Goal: Task Accomplishment & Management: Use online tool/utility

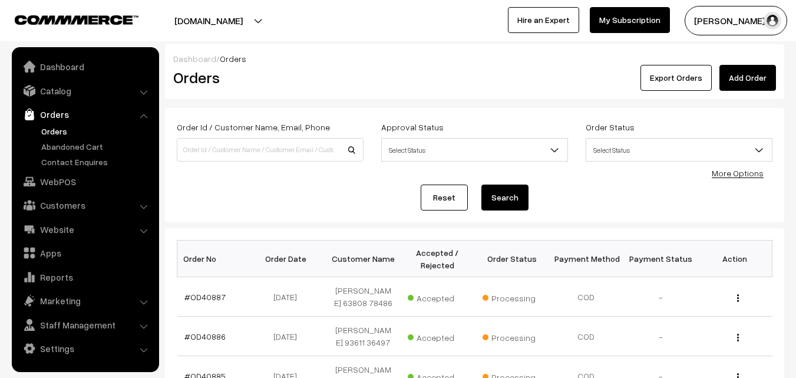
scroll to position [295, 0]
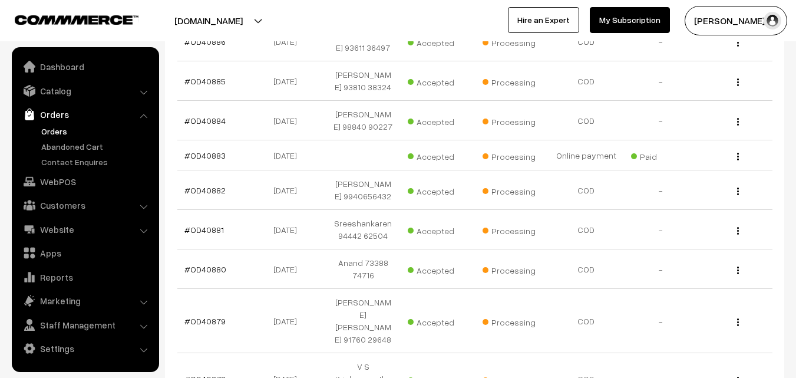
drag, startPoint x: 0, startPoint y: 0, endPoint x: 52, endPoint y: 173, distance: 180.8
click at [50, 173] on link "WebPOS" at bounding box center [85, 181] width 140 height 21
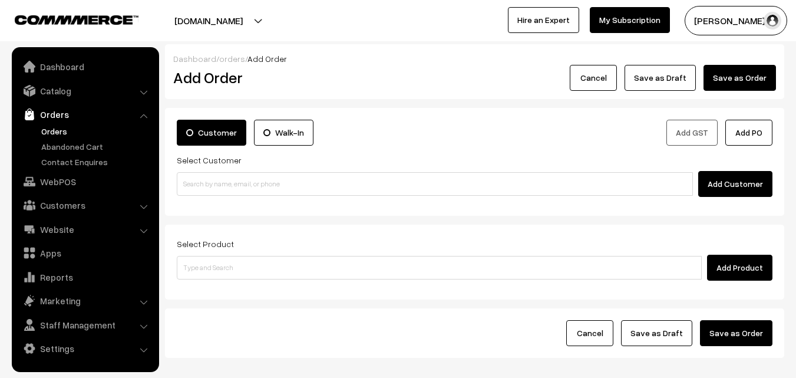
click at [238, 263] on input at bounding box center [439, 268] width 525 height 24
click at [237, 198] on div "Customer Walk-In Add GST Add PO Select Customer Add Customer" at bounding box center [474, 162] width 619 height 108
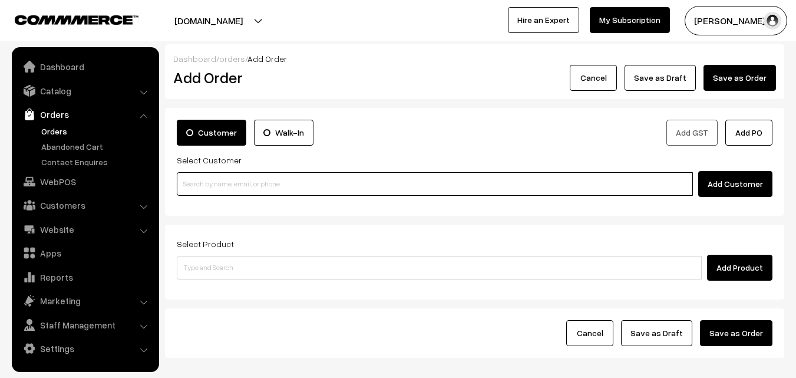
click at [237, 190] on input at bounding box center [435, 184] width 516 height 24
click at [204, 181] on input "0096895857289" at bounding box center [435, 184] width 516 height 24
click at [204, 180] on input "0096895857289" at bounding box center [435, 184] width 516 height 24
type input "0096895857289"
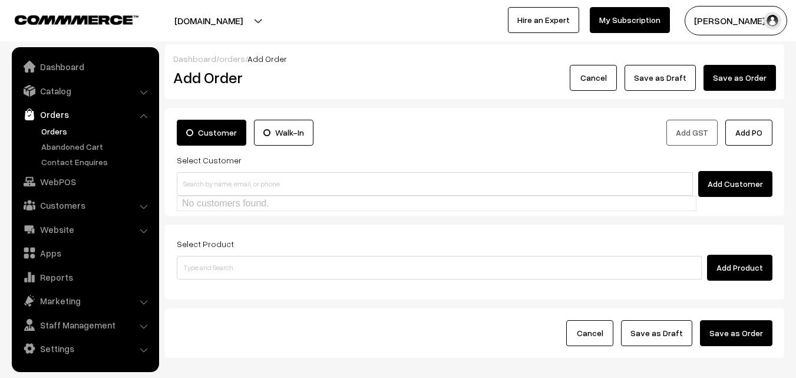
click at [58, 137] on link "Orders" at bounding box center [96, 131] width 117 height 12
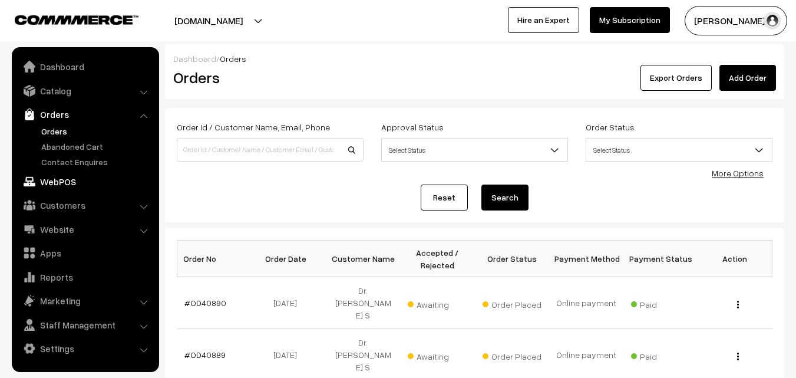
click at [71, 181] on link "WebPOS" at bounding box center [85, 181] width 140 height 21
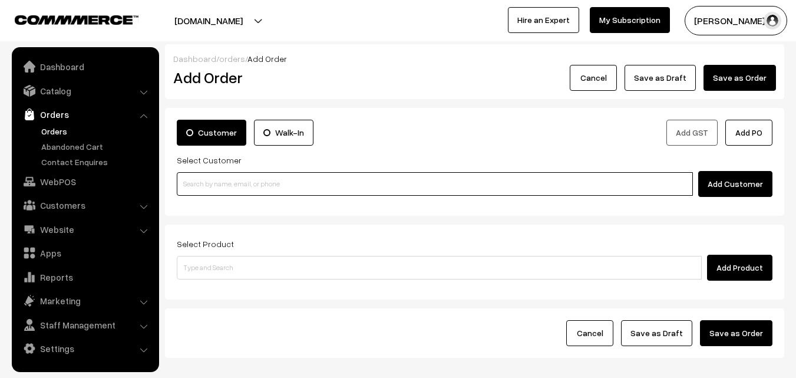
paste input "+968 9585 7289"
click at [222, 173] on input "+968 9585 7289" at bounding box center [435, 184] width 516 height 24
click at [222, 204] on ul "No customers found." at bounding box center [437, 203] width 520 height 15
click at [217, 181] on input "+968 9585 7289" at bounding box center [435, 184] width 516 height 24
click at [201, 179] on input "+968 95857289" at bounding box center [435, 184] width 516 height 24
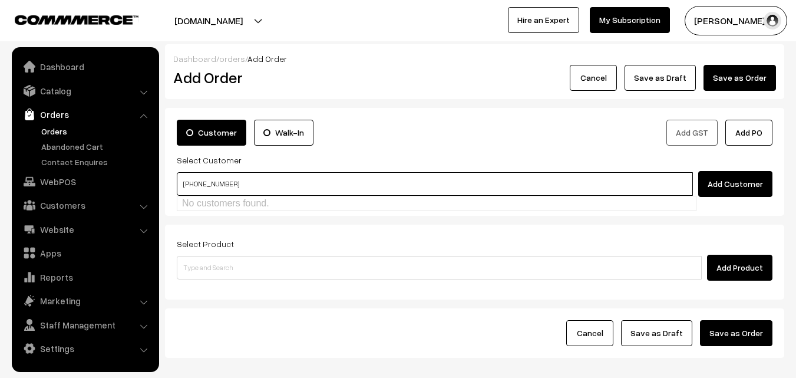
click at [209, 190] on input "+96895857289" at bounding box center [435, 184] width 516 height 24
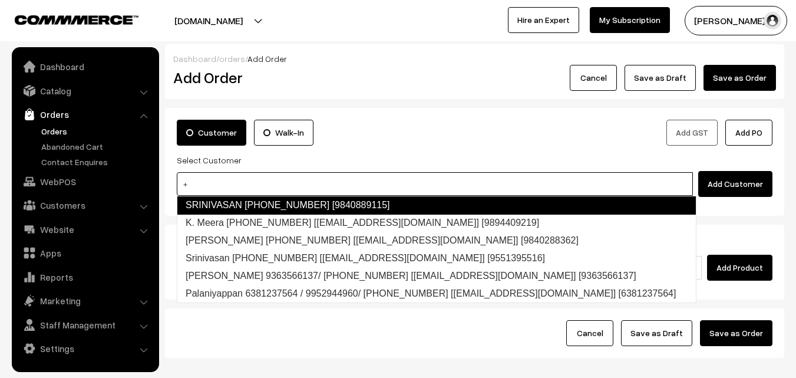
type input "+"
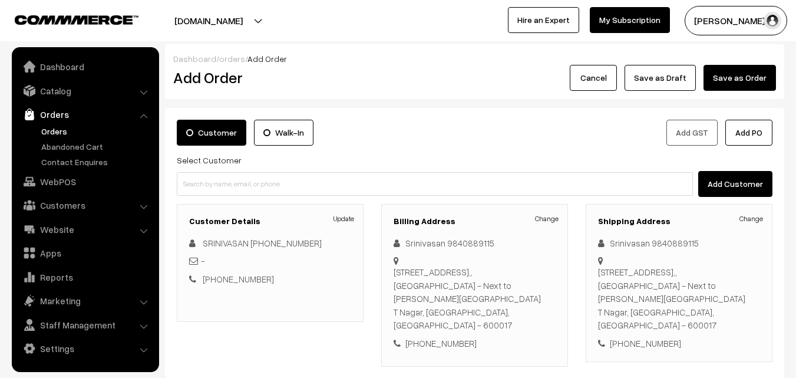
click at [70, 117] on link "Orders" at bounding box center [85, 114] width 140 height 21
click at [62, 128] on link "Orders" at bounding box center [96, 131] width 117 height 12
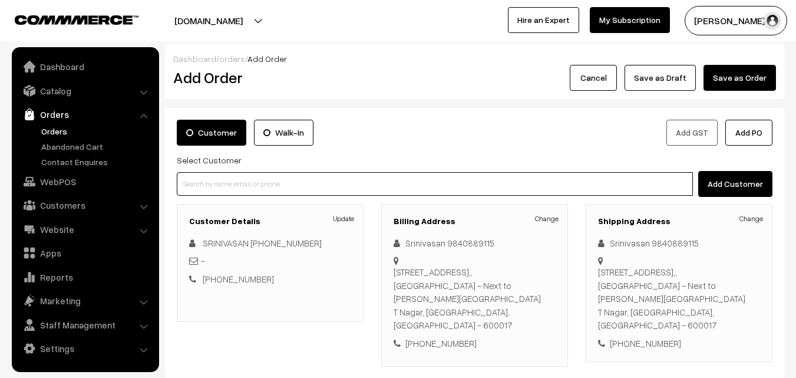
click at [223, 184] on input at bounding box center [435, 184] width 516 height 24
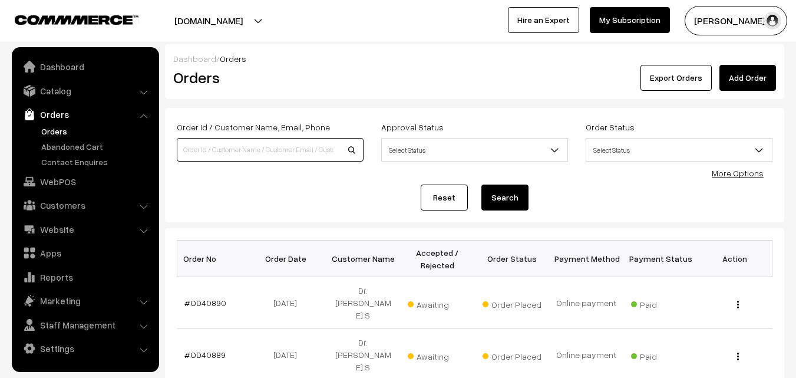
click at [220, 149] on input at bounding box center [270, 150] width 187 height 24
paste input "OD40808"
type input "OD40808"
click at [481, 184] on button "Search" at bounding box center [504, 197] width 47 height 26
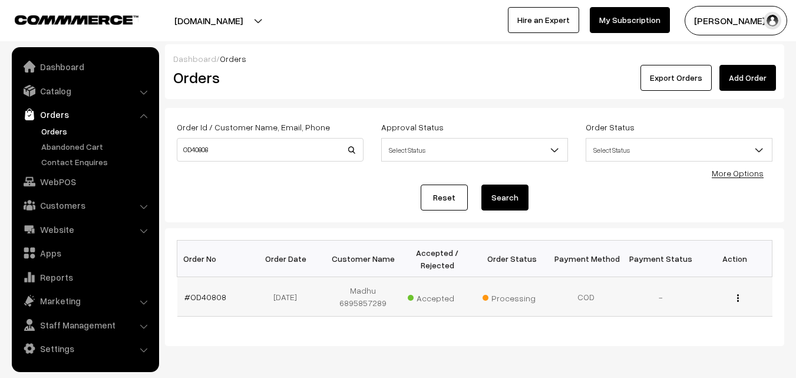
click at [203, 285] on td "#OD40808" at bounding box center [214, 296] width 74 height 39
click at [204, 293] on link "#OD40808" at bounding box center [205, 297] width 42 height 10
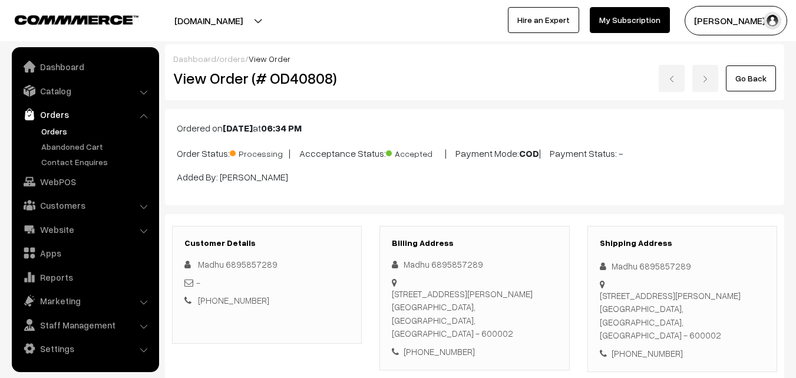
click at [439, 345] on div "[PHONE_NUMBER]" at bounding box center [474, 352] width 165 height 14
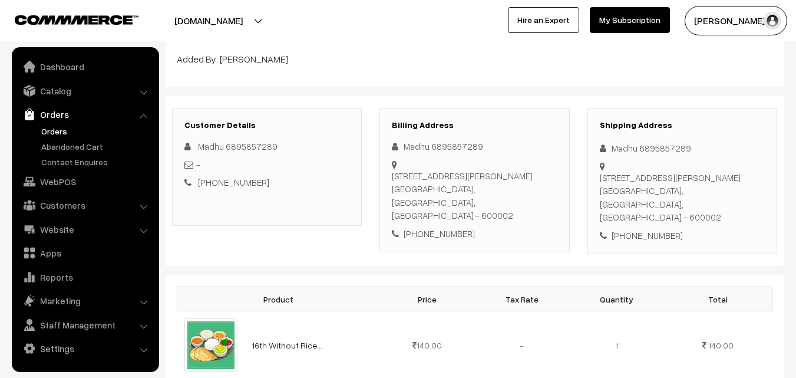
click at [439, 227] on div "+91 6895857289" at bounding box center [474, 234] width 165 height 14
copy div "6895857289"
click at [78, 187] on link "WebPOS" at bounding box center [85, 181] width 140 height 21
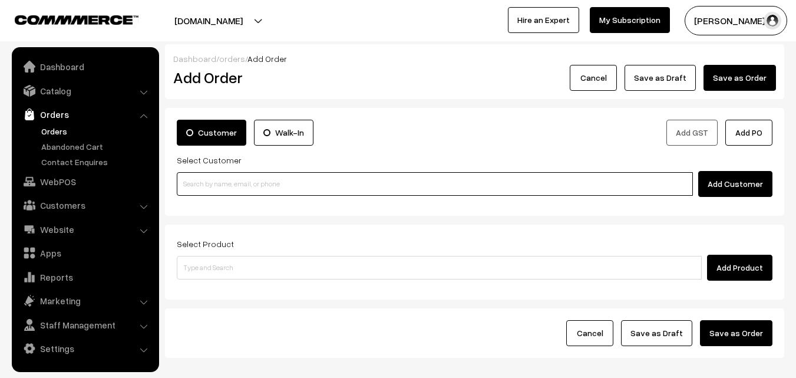
drag, startPoint x: 0, startPoint y: 0, endPoint x: 207, endPoint y: 187, distance: 279.1
click at [222, 184] on input at bounding box center [435, 184] width 516 height 24
paste input "6895857289"
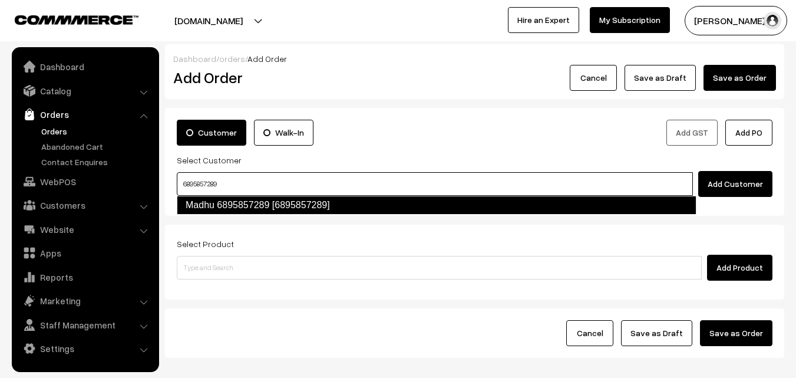
click at [214, 209] on link "Madhu 6895857289 [6895857289]" at bounding box center [437, 205] width 520 height 19
type input "6895857289"
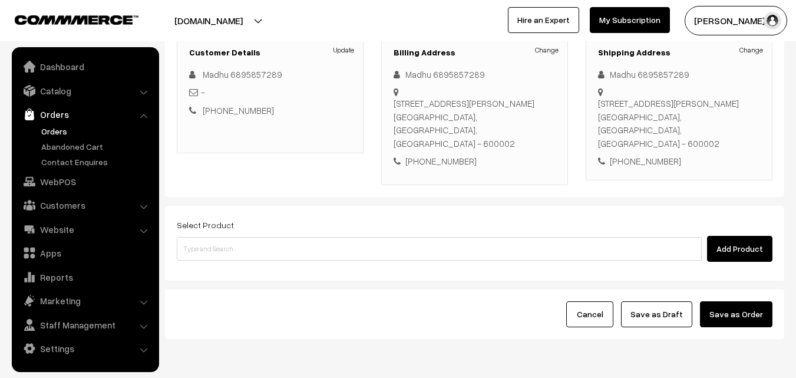
scroll to position [177, 0]
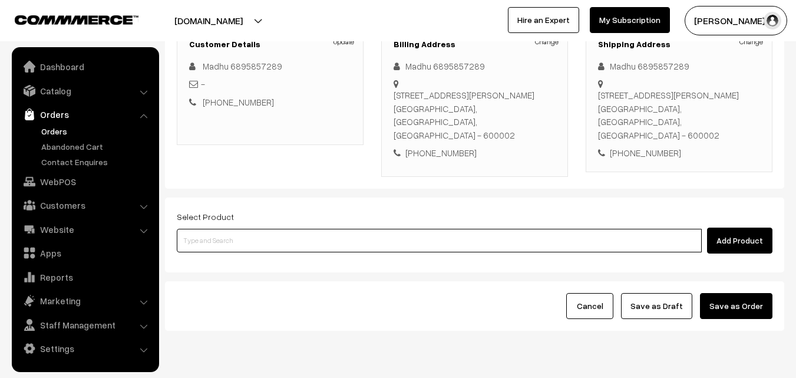
drag, startPoint x: 276, startPoint y: 232, endPoint x: 266, endPoint y: 220, distance: 15.1
click at [269, 229] on input at bounding box center [439, 241] width 525 height 24
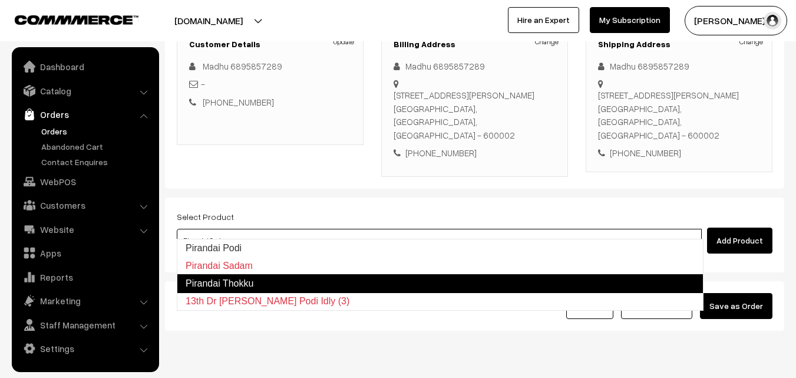
type input "Pirandai Podi"
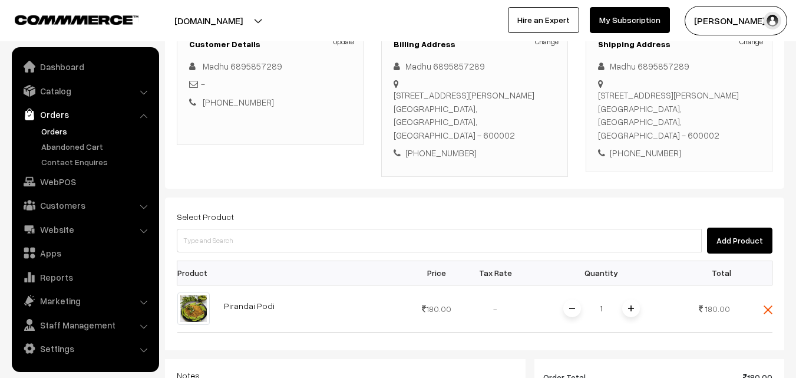
click at [632, 305] on img at bounding box center [631, 308] width 6 height 6
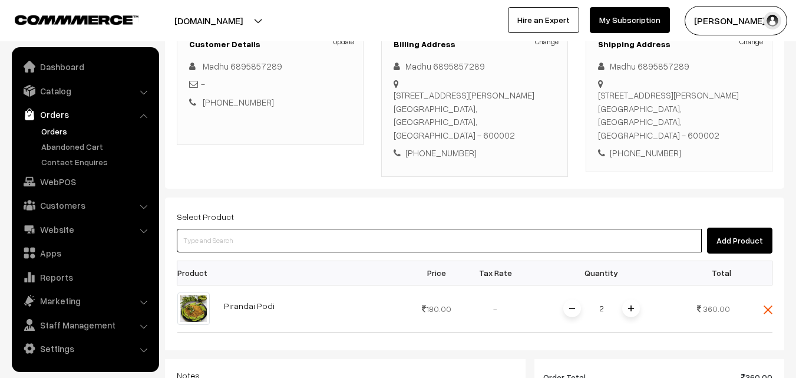
click at [513, 232] on input at bounding box center [439, 241] width 525 height 24
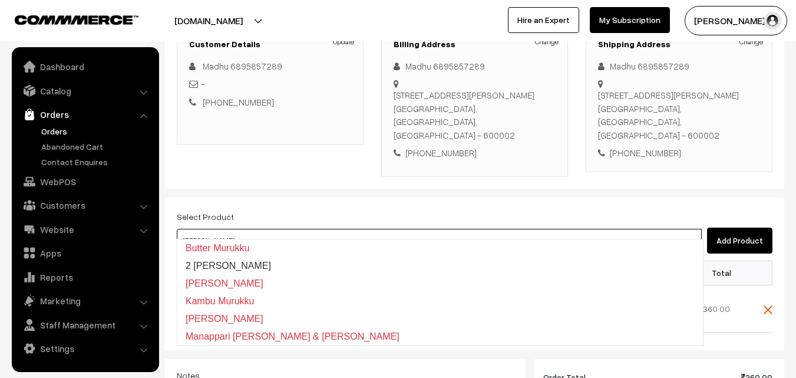
type input "kollu"
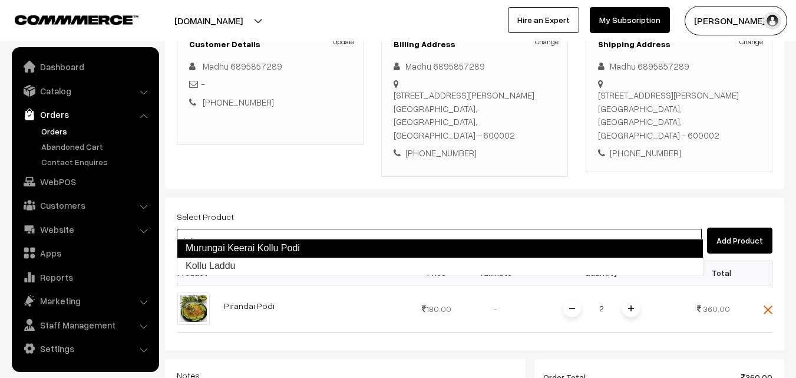
click at [293, 249] on link "Murungai Keerai Kollu Podi" at bounding box center [440, 248] width 527 height 19
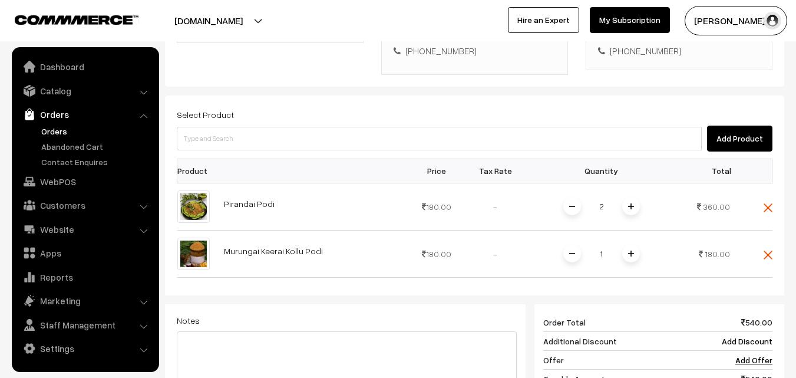
scroll to position [353, 0]
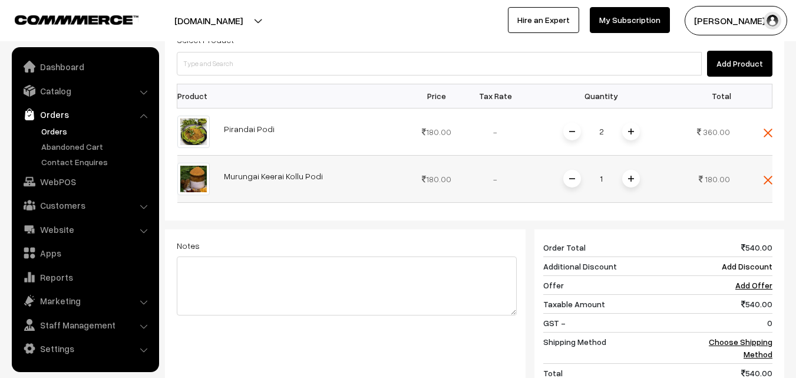
click at [635, 170] on span at bounding box center [631, 179] width 18 height 18
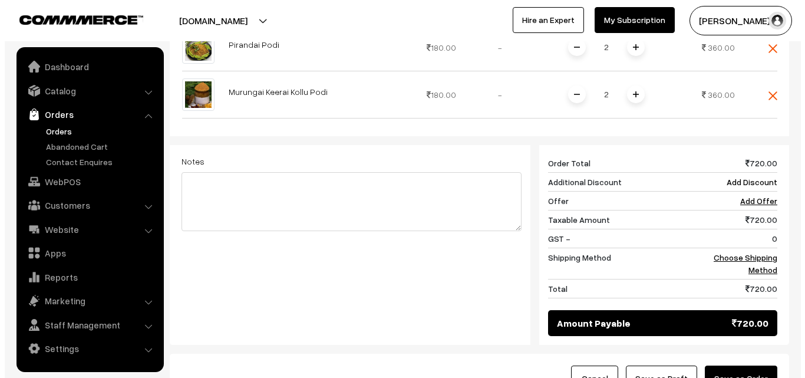
scroll to position [535, 0]
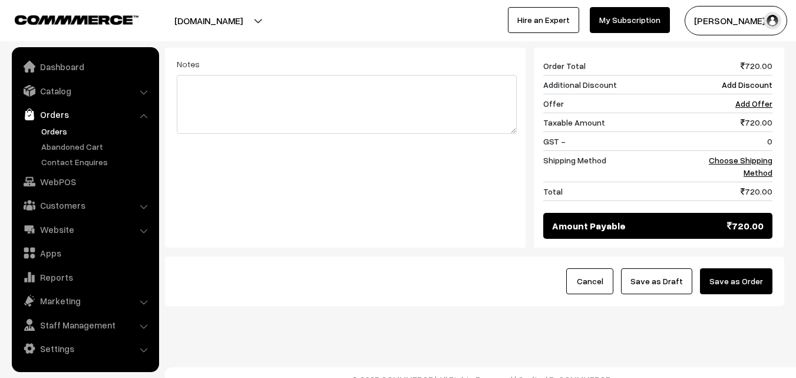
click at [752, 268] on button "Save as Order" at bounding box center [736, 281] width 72 height 26
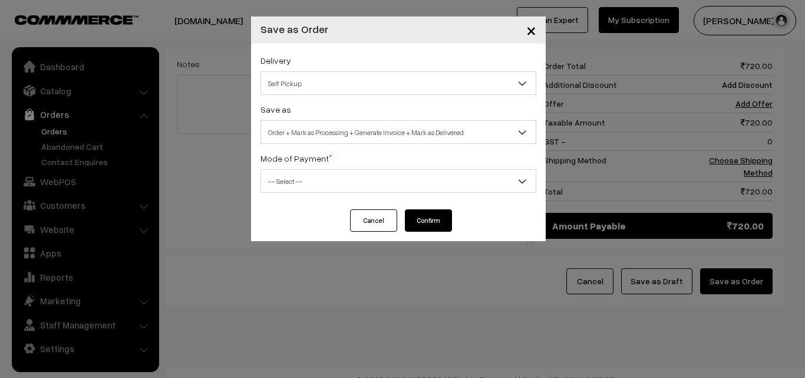
click at [341, 128] on span "Order + Mark as Processing + Generate Invoice + Mark as Delivered" at bounding box center [398, 132] width 275 height 21
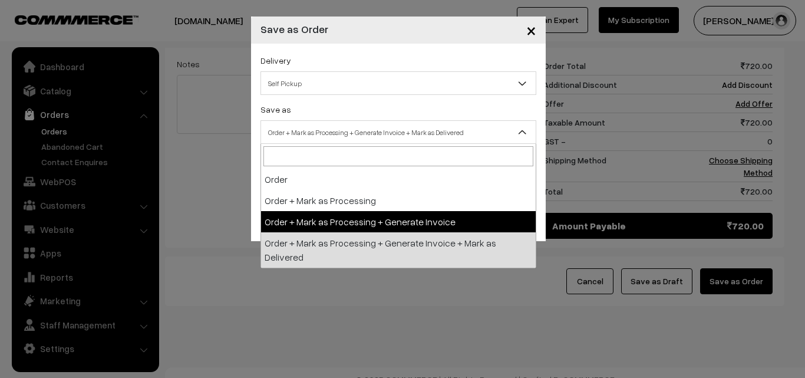
drag, startPoint x: 326, startPoint y: 222, endPoint x: 303, endPoint y: 207, distance: 27.0
select select "3"
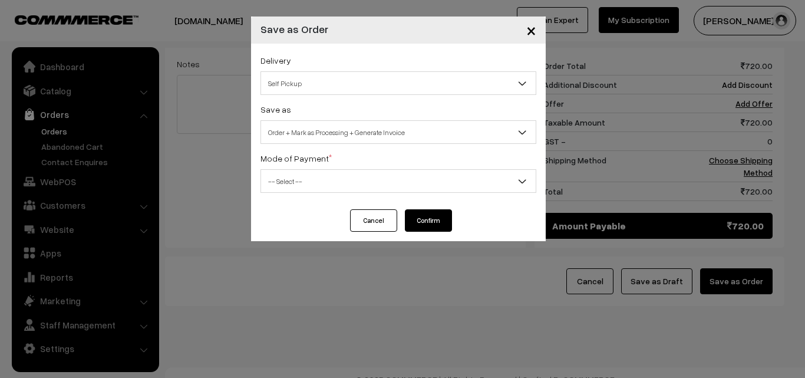
click at [303, 176] on span "-- Select --" at bounding box center [398, 181] width 275 height 21
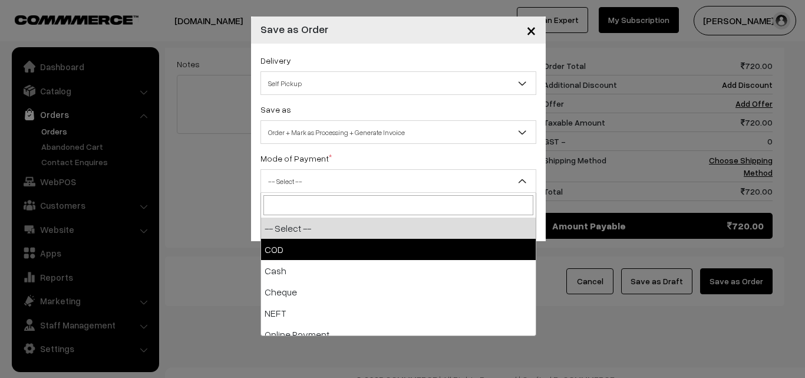
select select "1"
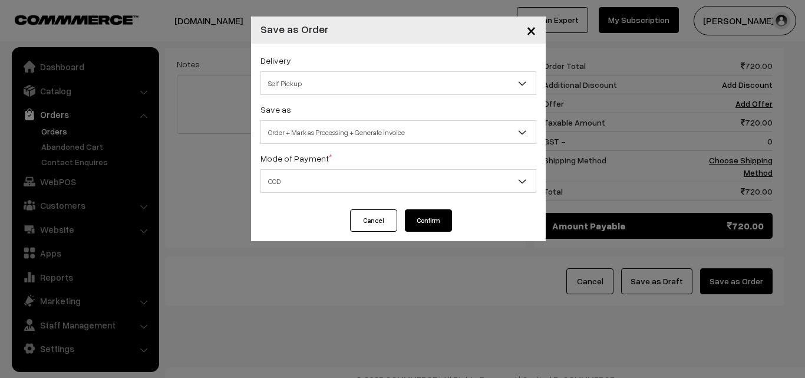
click at [414, 224] on button "Confirm" at bounding box center [428, 220] width 47 height 22
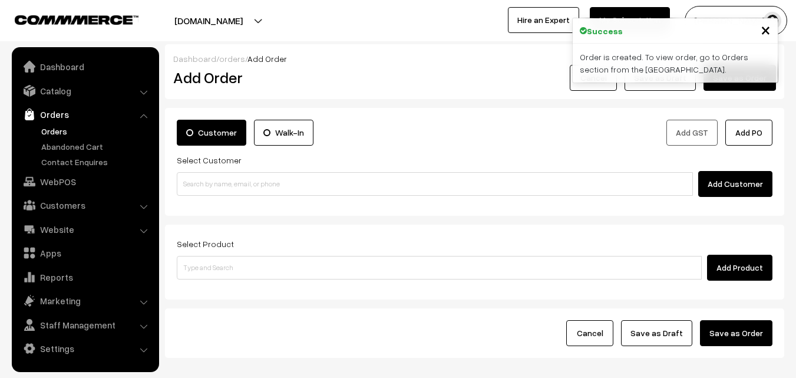
drag, startPoint x: 64, startPoint y: 126, endPoint x: 115, endPoint y: 159, distance: 60.5
click at [64, 125] on link "Orders" at bounding box center [96, 131] width 117 height 12
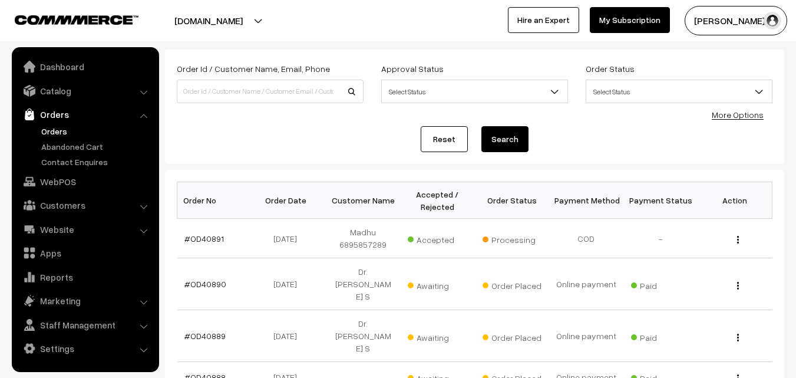
scroll to position [59, 0]
click at [199, 233] on link "#OD40891" at bounding box center [203, 238] width 39 height 10
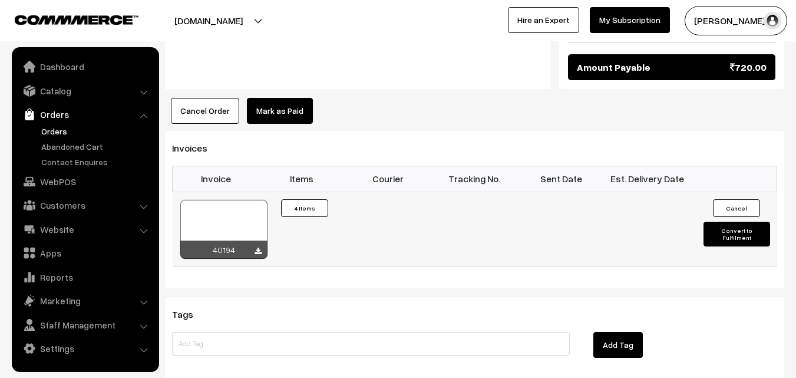
scroll to position [766, 0]
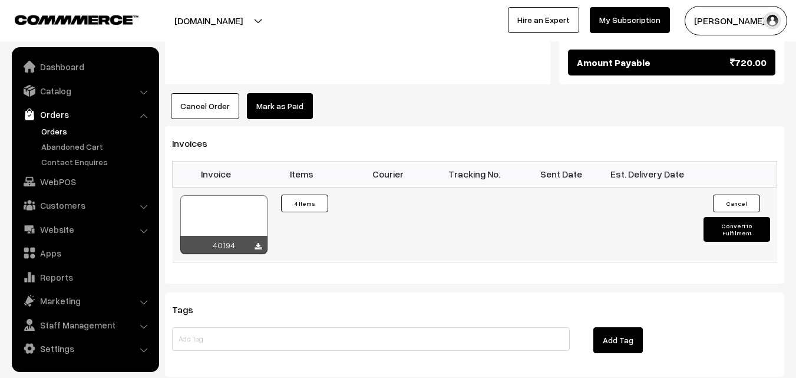
click at [236, 195] on div at bounding box center [223, 224] width 87 height 59
